Goal: Navigation & Orientation: Find specific page/section

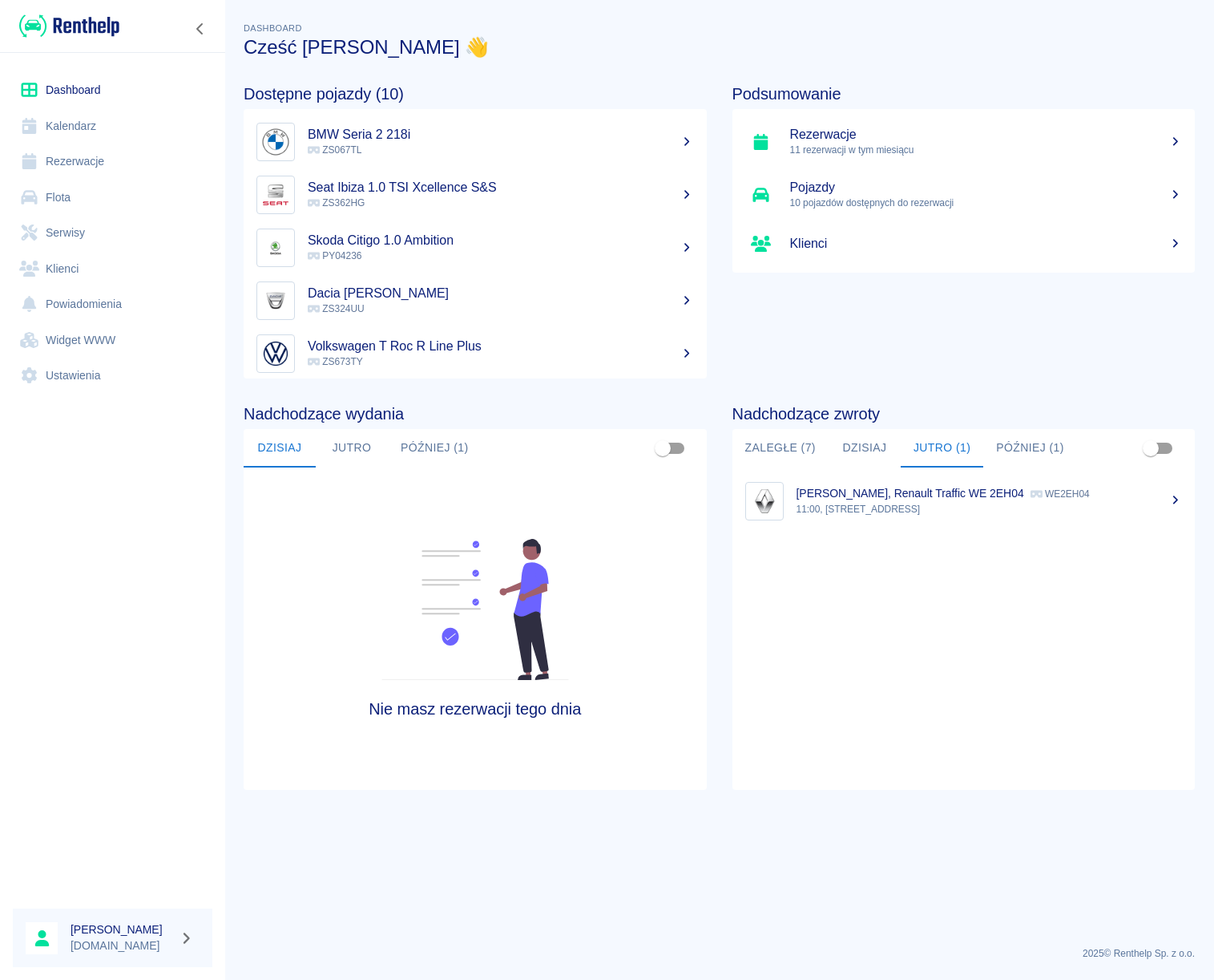
click at [103, 153] on link "Rezerwacje" at bounding box center [112, 162] width 200 height 36
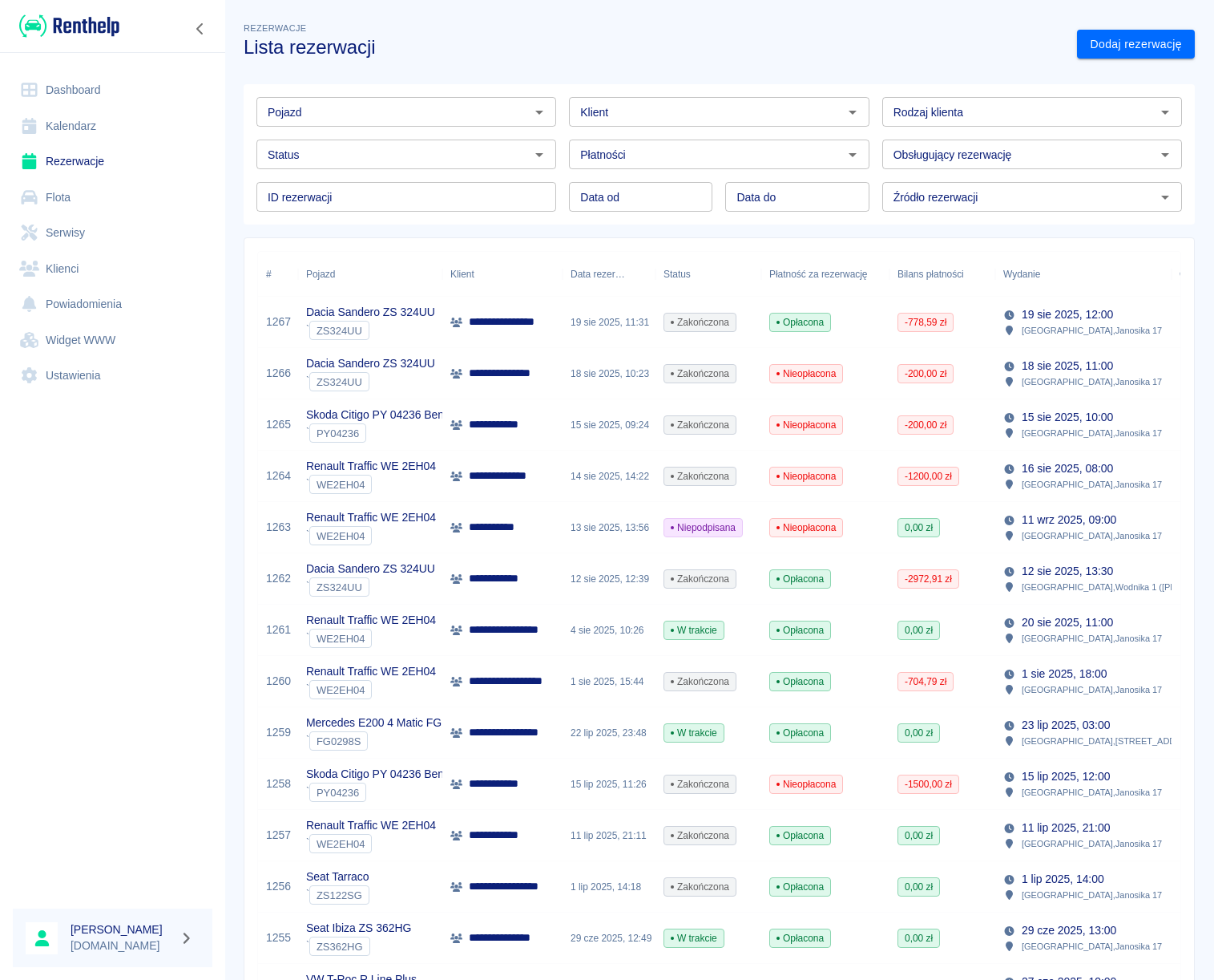
drag, startPoint x: 549, startPoint y: 94, endPoint x: 542, endPoint y: 101, distance: 9.9
click at [542, 100] on div "Pojazd Pojazd" at bounding box center [400, 105] width 313 height 42
click at [540, 107] on icon "Otwórz" at bounding box center [539, 112] width 19 height 19
click at [333, 152] on li "Seat Ibiza ZS 362HG - ZS362HG" at bounding box center [404, 146] width 296 height 26
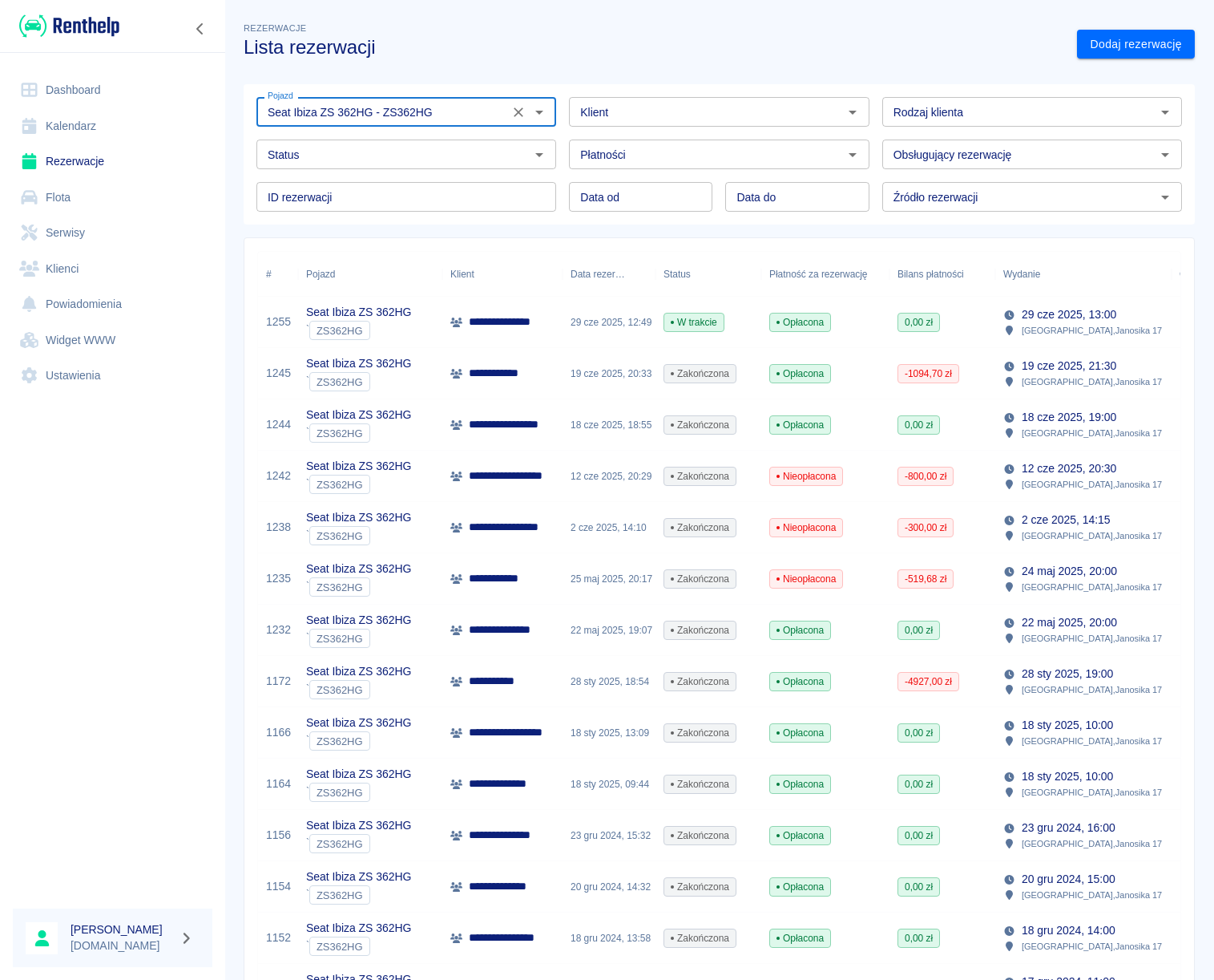
type input "Seat Ibiza ZS 362HG - ZS362HG"
click at [497, 333] on div "**********" at bounding box center [503, 322] width 120 height 52
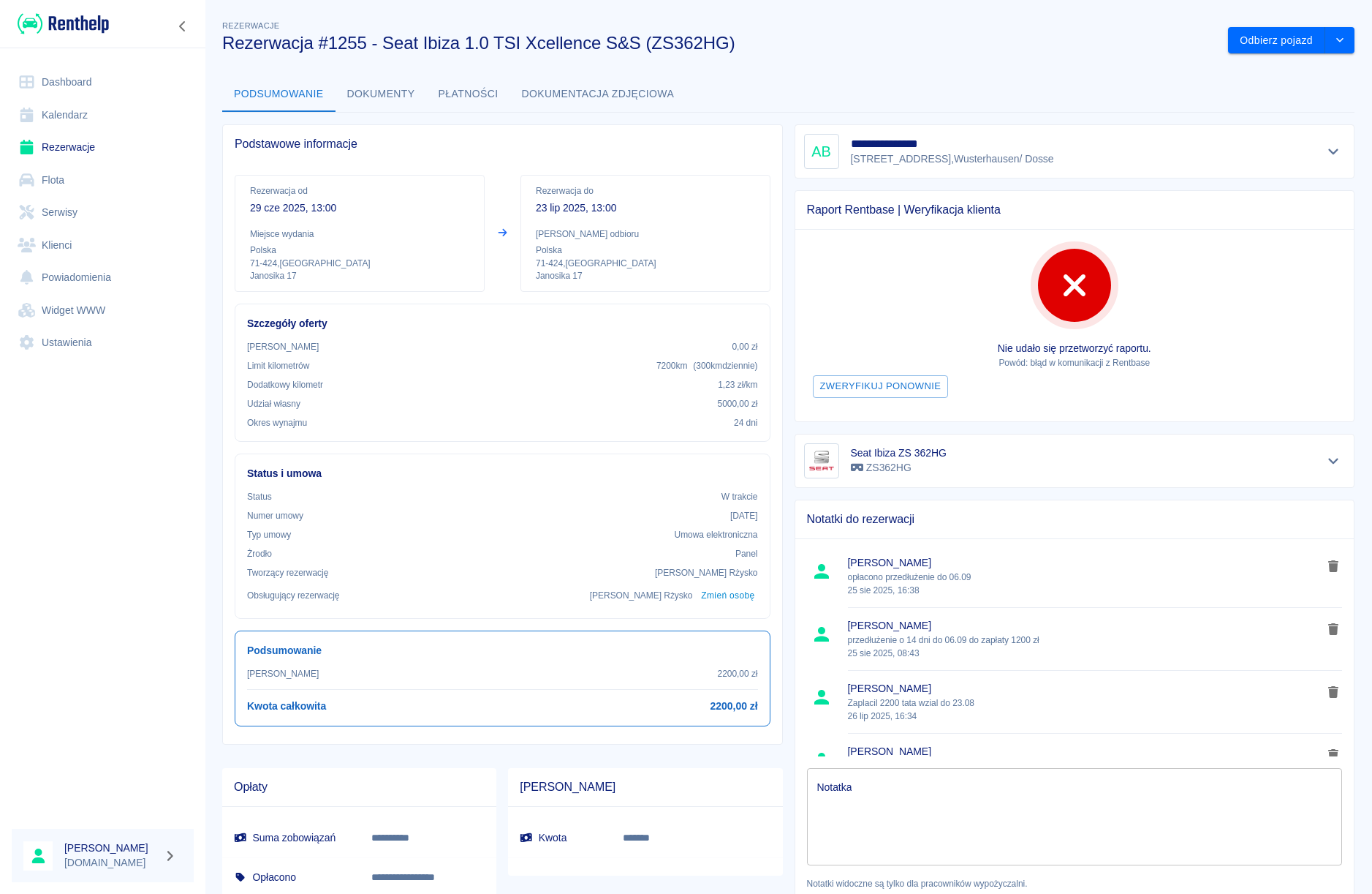
click at [73, 87] on link "Dashboard" at bounding box center [102, 82] width 182 height 33
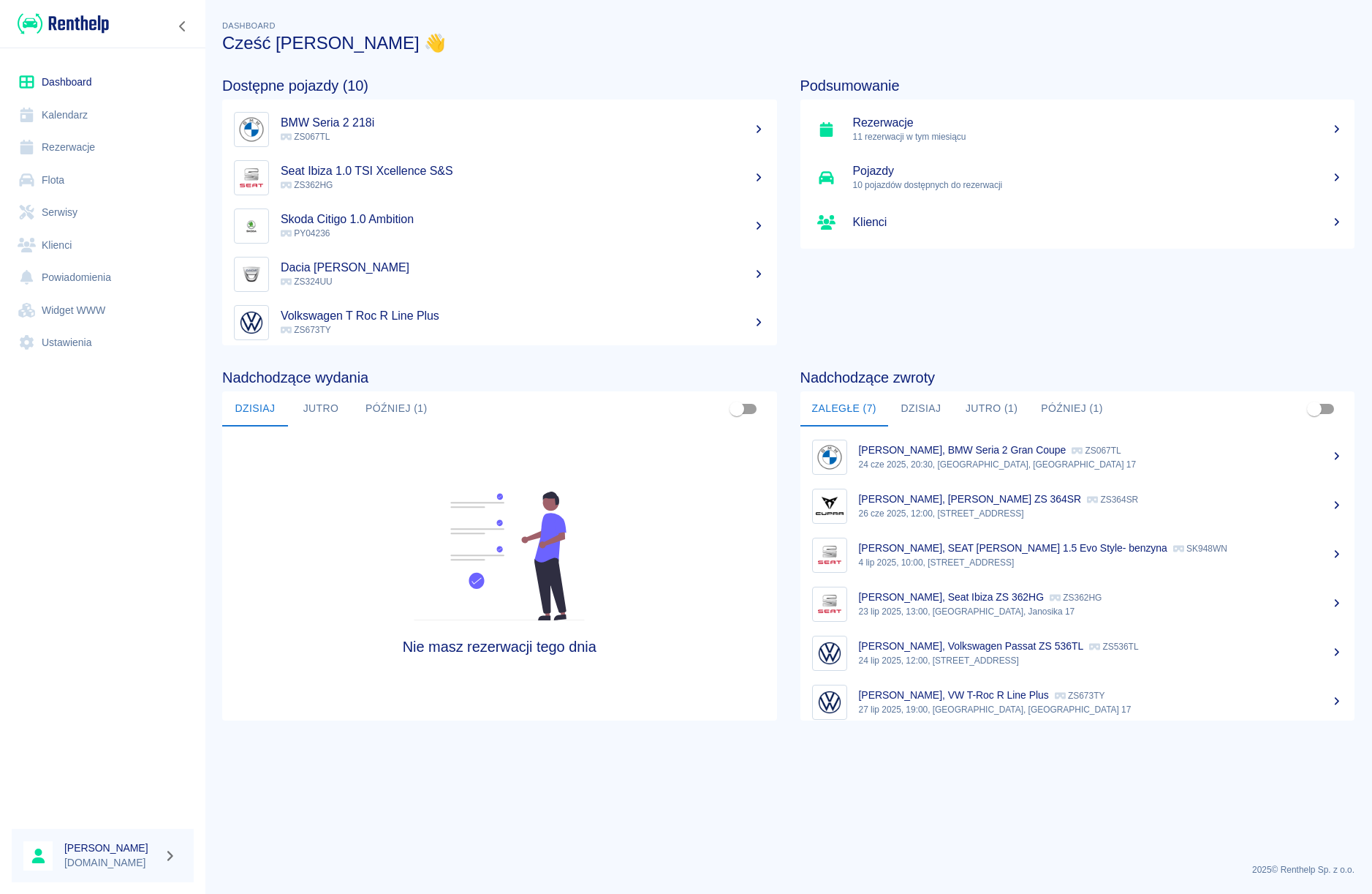
click at [72, 87] on link "Dashboard" at bounding box center [102, 82] width 182 height 33
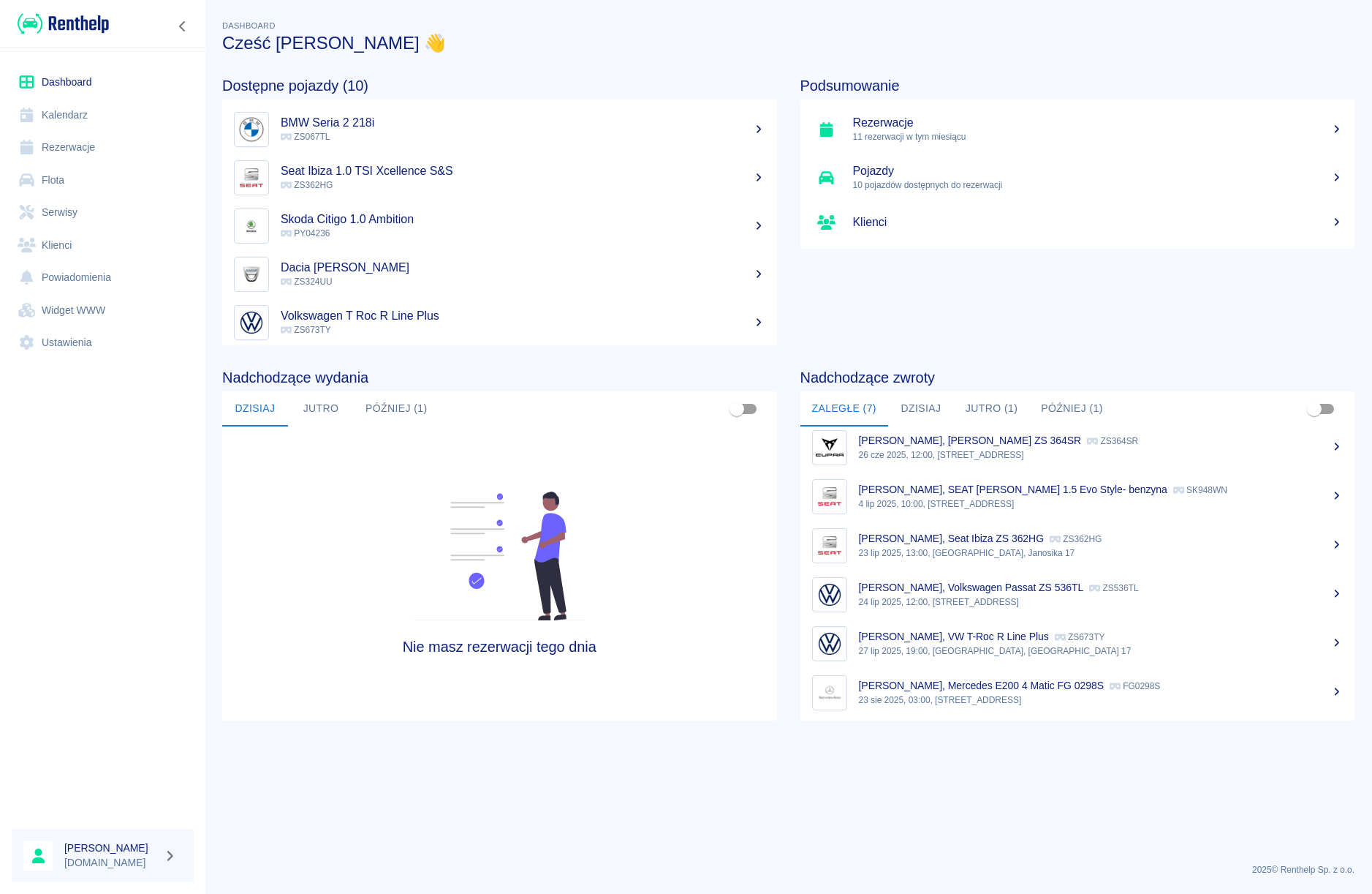
scroll to position [61, 0]
click at [945, 650] on p "27 lip 2025, 19:00, [GEOGRAPHIC_DATA], [GEOGRAPHIC_DATA] 17" at bounding box center [1102, 649] width 485 height 13
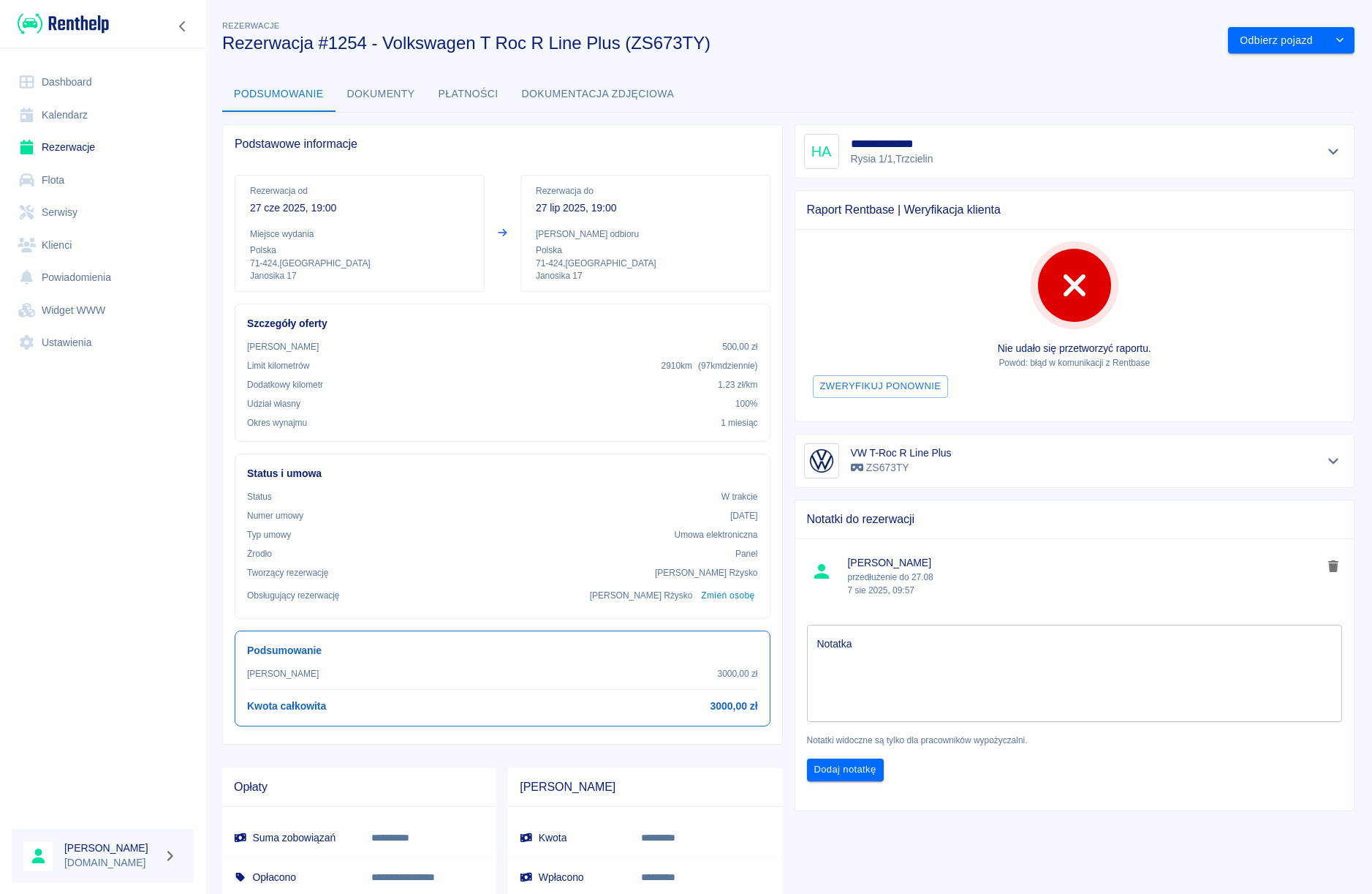
click at [51, 78] on link "Dashboard" at bounding box center [102, 82] width 182 height 33
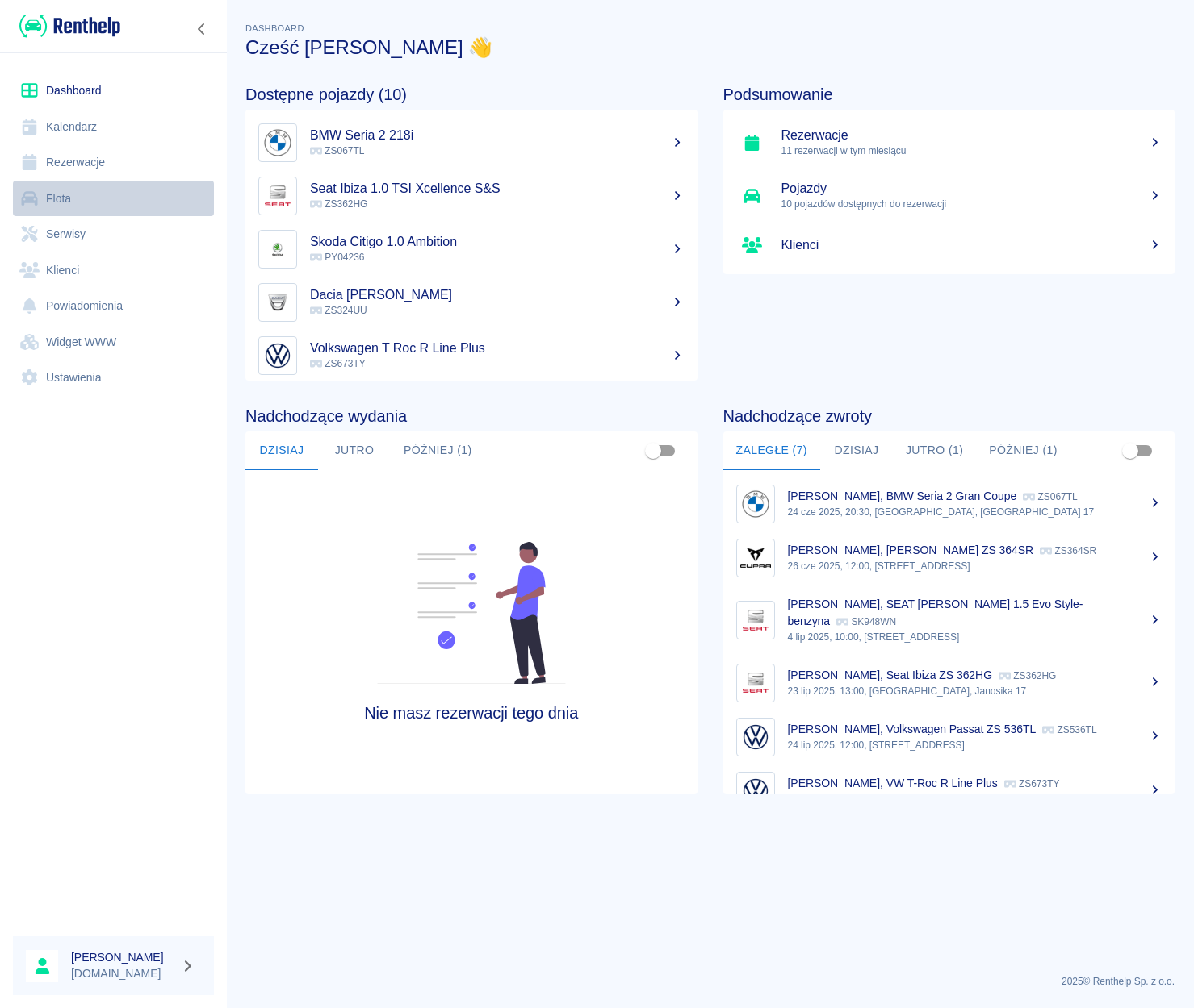
click at [59, 201] on link "Flota" at bounding box center [113, 199] width 201 height 36
